Goal: Transaction & Acquisition: Book appointment/travel/reservation

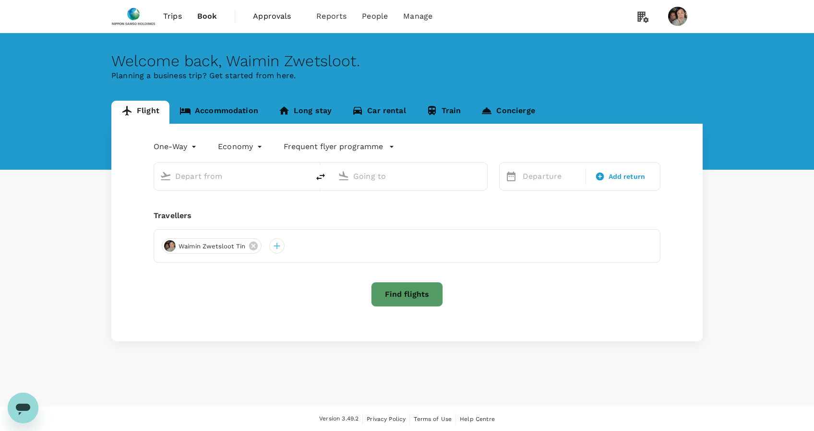
type input "roundtrip"
type input "business"
type input "Singapore Changi (SIN)"
type input "[GEOGRAPHIC_DATA], [GEOGRAPHIC_DATA] (any)"
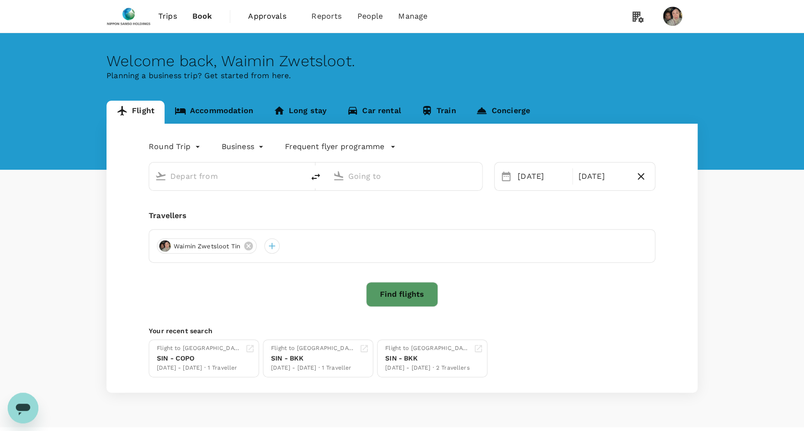
type input "Singapore Changi (SIN)"
type input "[GEOGRAPHIC_DATA], [GEOGRAPHIC_DATA] (any)"
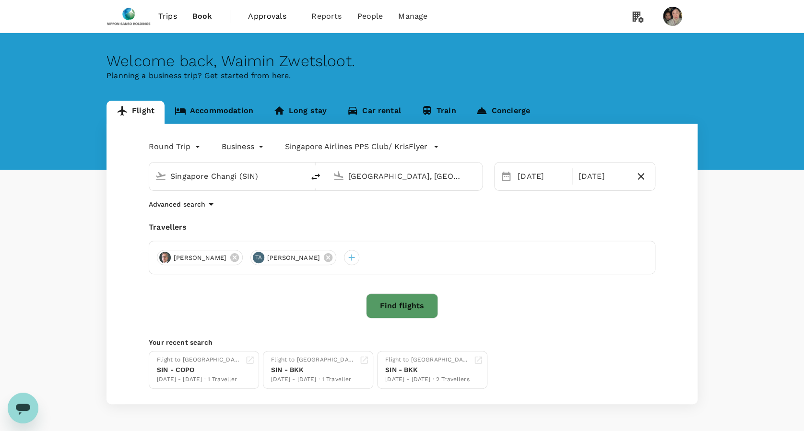
click at [271, 19] on span "Approvals" at bounding box center [272, 17] width 48 height 12
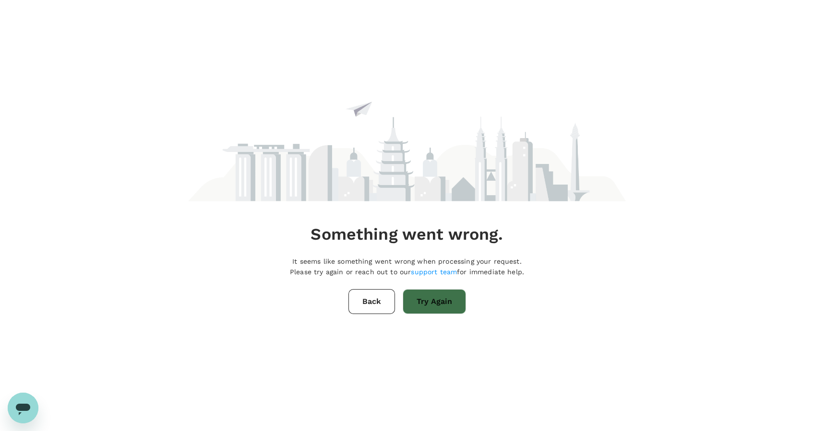
click at [424, 310] on button "Try Again" at bounding box center [434, 301] width 63 height 25
click at [378, 302] on button "Back" at bounding box center [371, 301] width 47 height 25
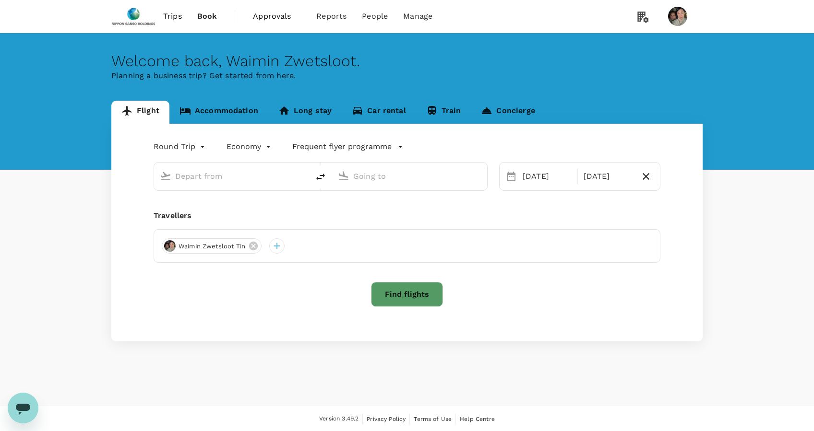
type input "business"
type input "Singapore Changi (SIN)"
type input "[GEOGRAPHIC_DATA], [GEOGRAPHIC_DATA] (any)"
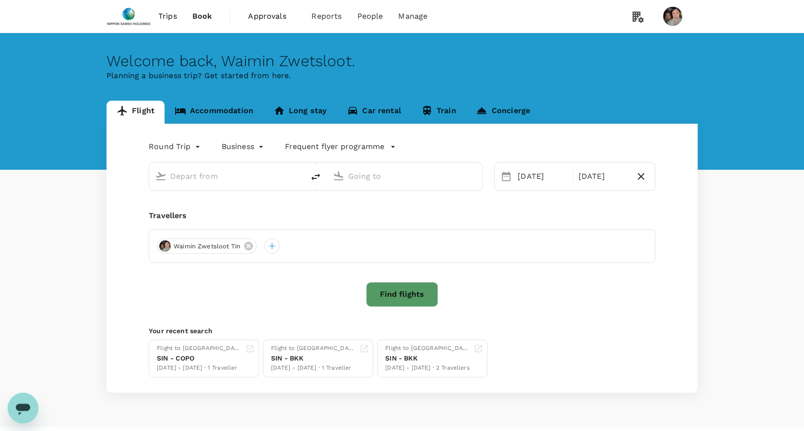
type input "Singapore Changi (SIN)"
type input "[GEOGRAPHIC_DATA], [GEOGRAPHIC_DATA] (any)"
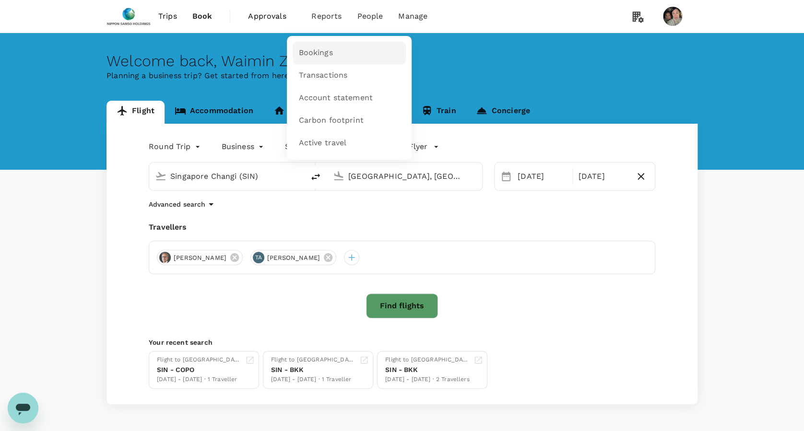
click at [320, 47] on link "Bookings" at bounding box center [349, 53] width 113 height 23
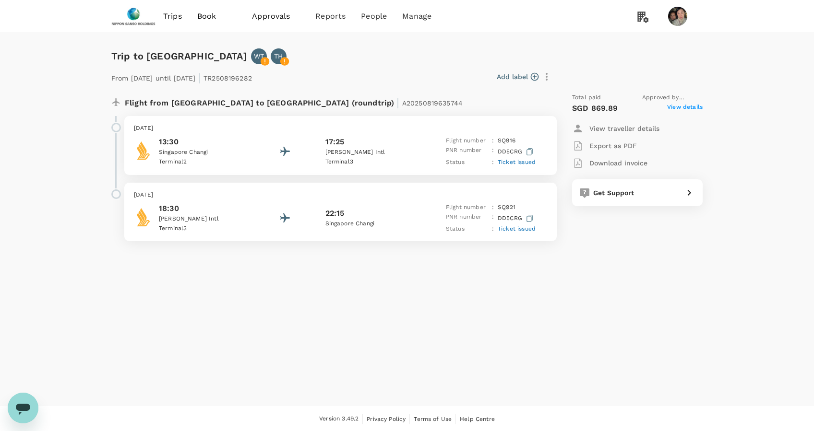
click at [696, 107] on span "View details" at bounding box center [685, 109] width 36 height 12
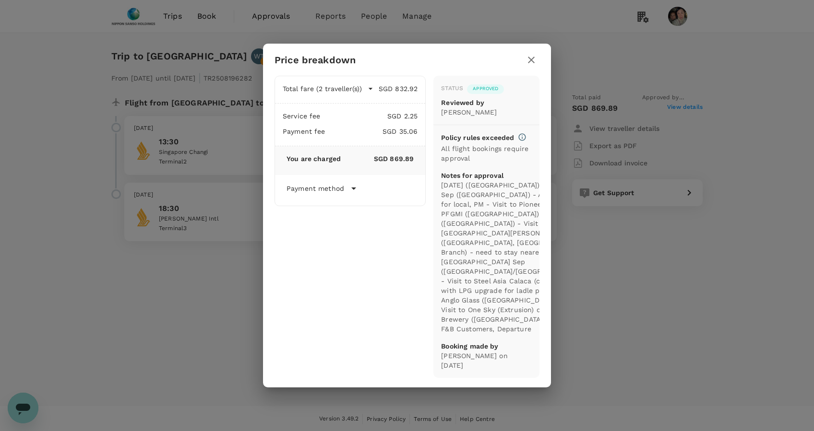
click at [530, 54] on icon "button" at bounding box center [532, 60] width 12 height 12
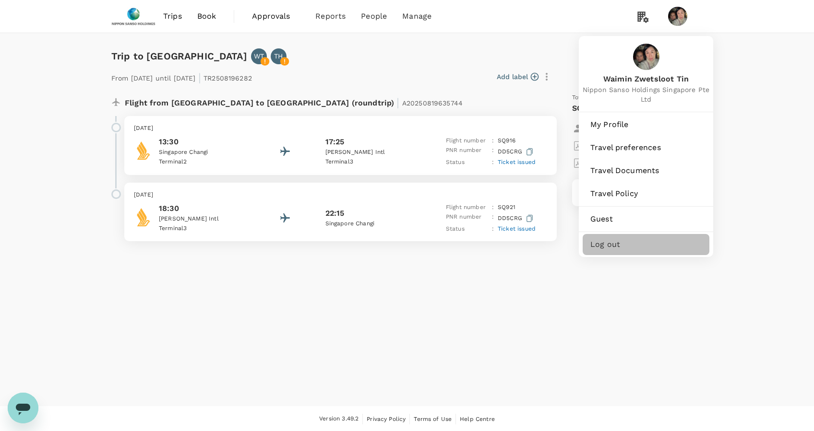
click at [619, 246] on span "Log out" at bounding box center [645, 245] width 111 height 12
